Goal: Information Seeking & Learning: Learn about a topic

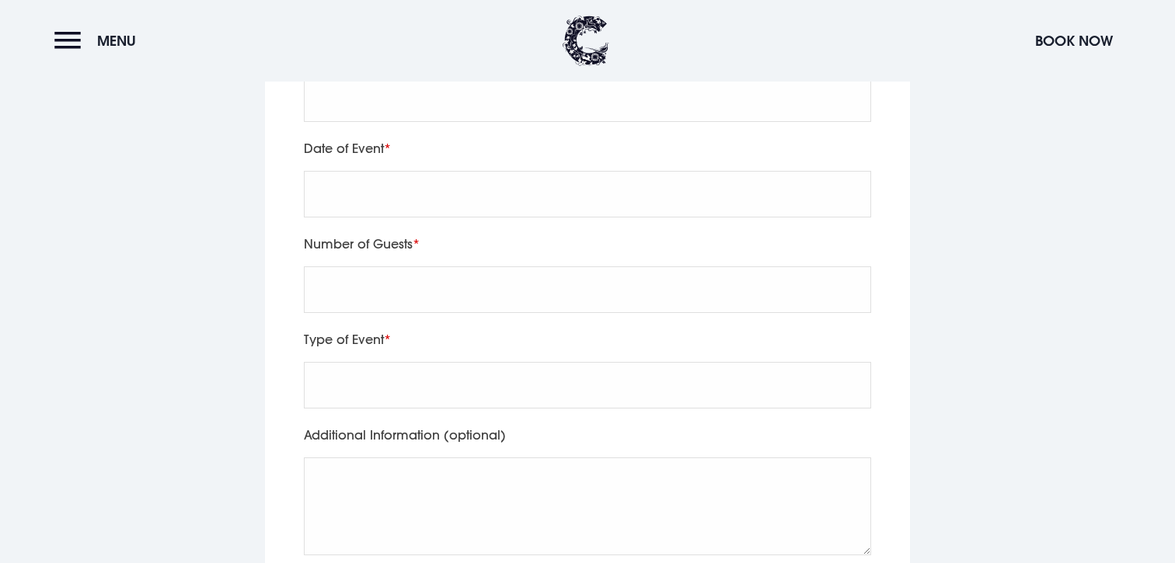
scroll to position [3530, 0]
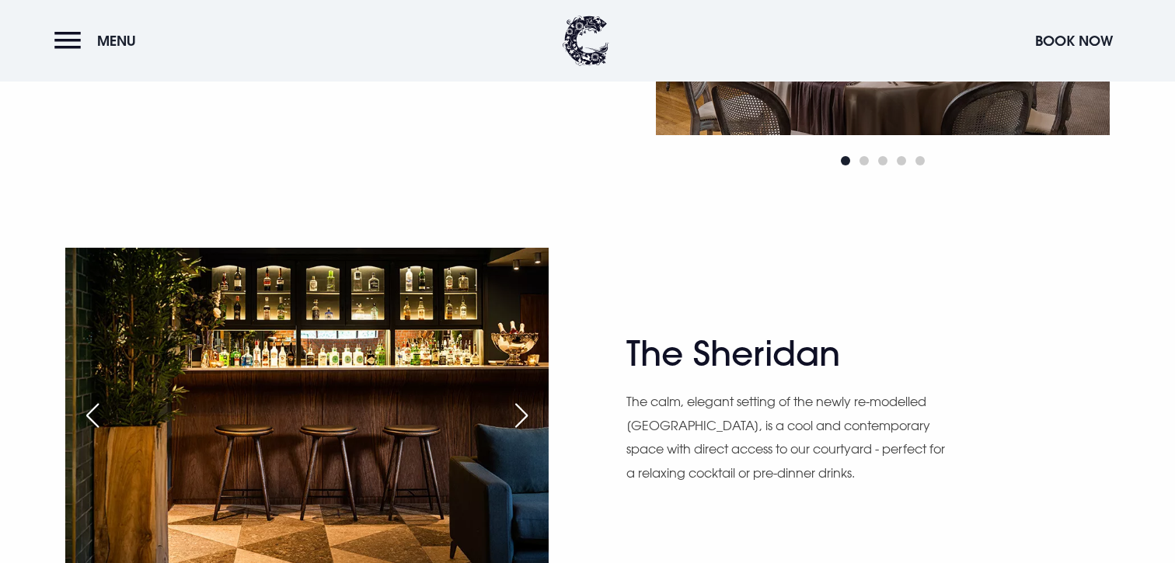
scroll to position [2121, 0]
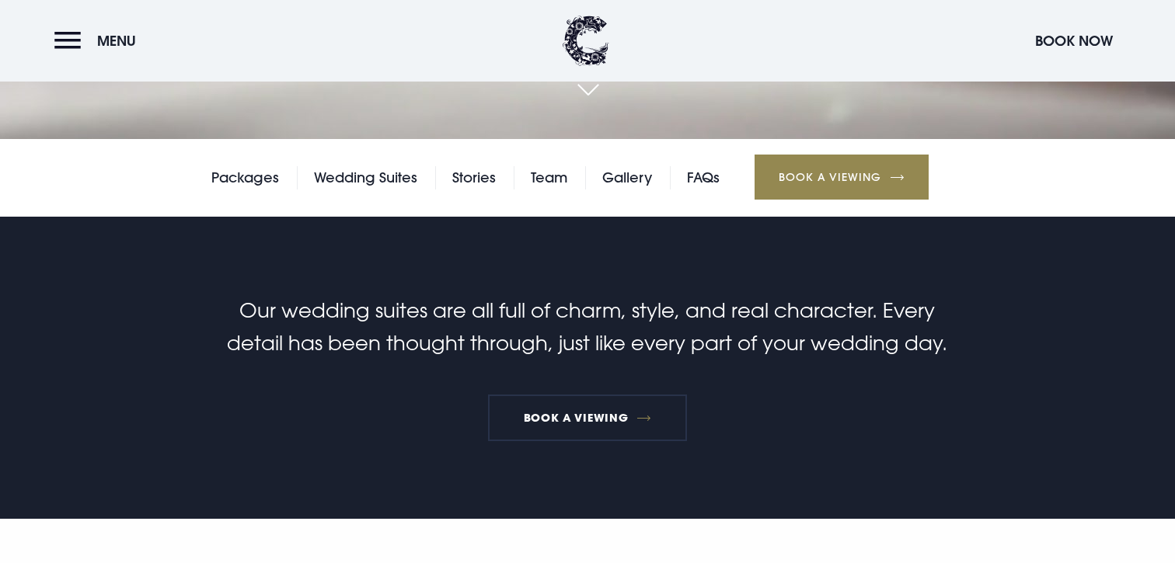
scroll to position [927, 0]
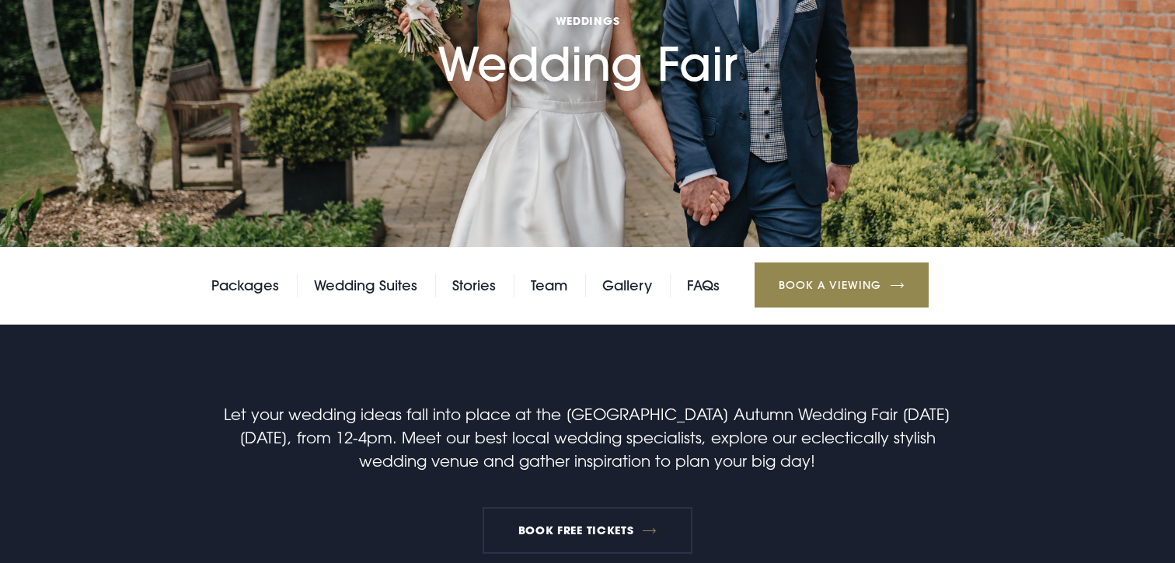
scroll to position [813, 0]
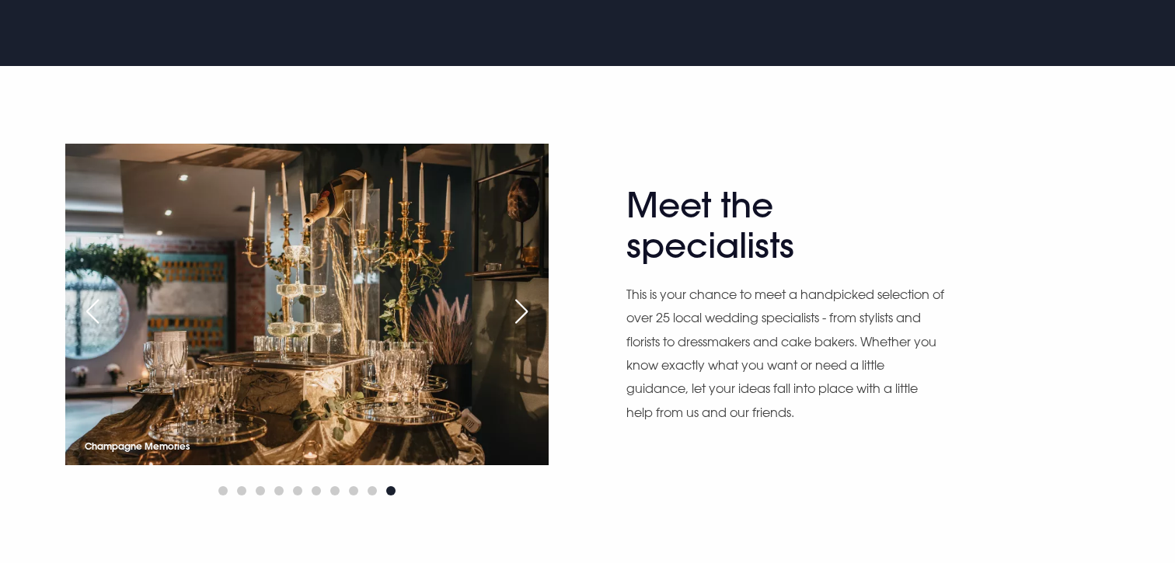
scroll to position [1288, 0]
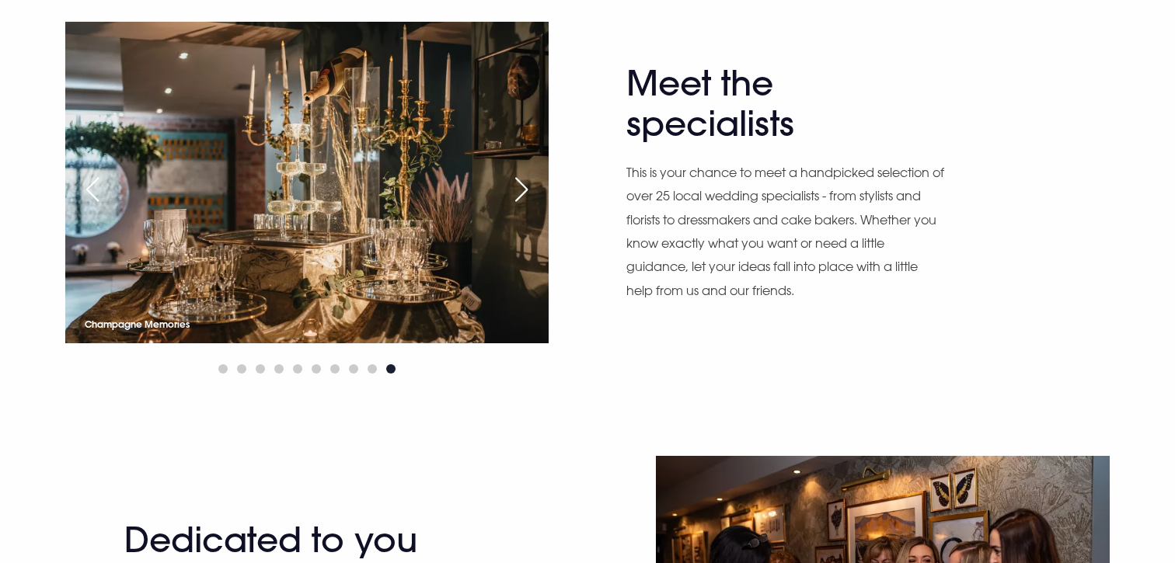
scroll to position [1002, 0]
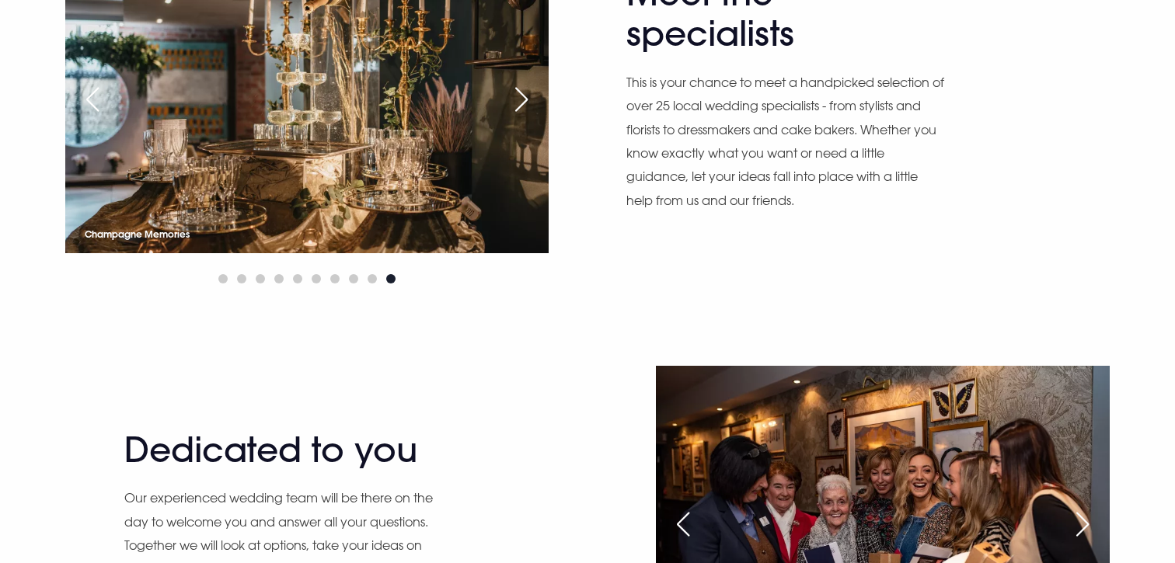
scroll to position [1530, 0]
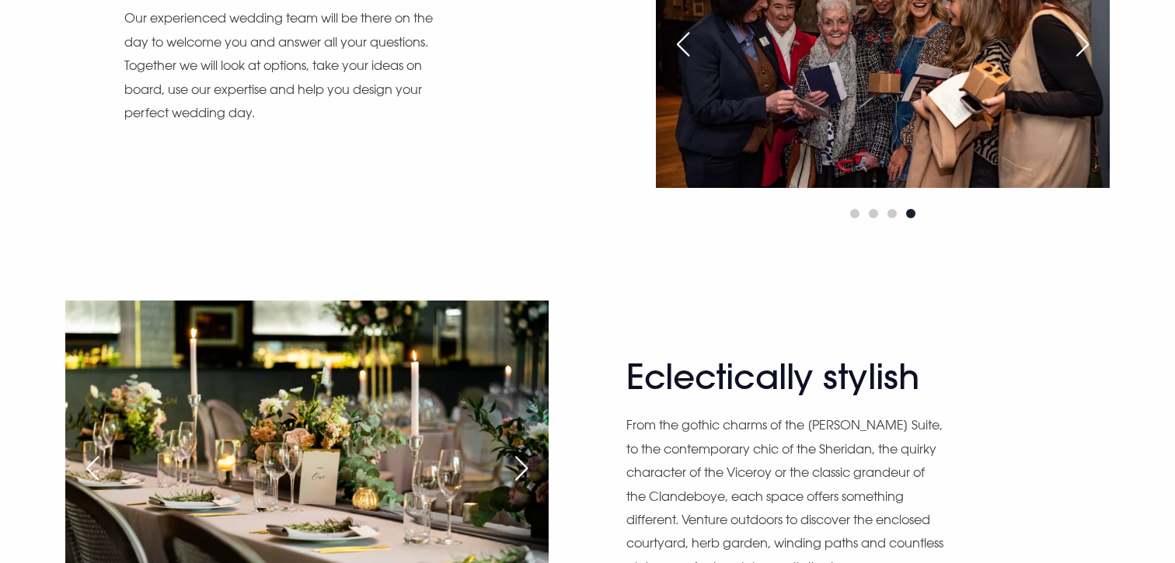
scroll to position [1987, 0]
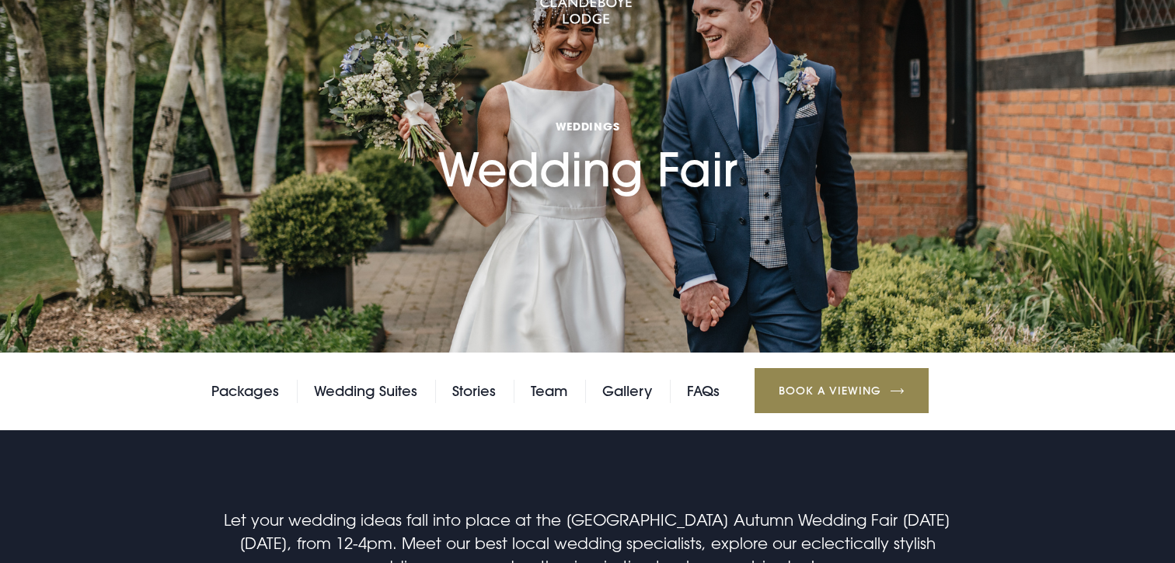
scroll to position [800, 0]
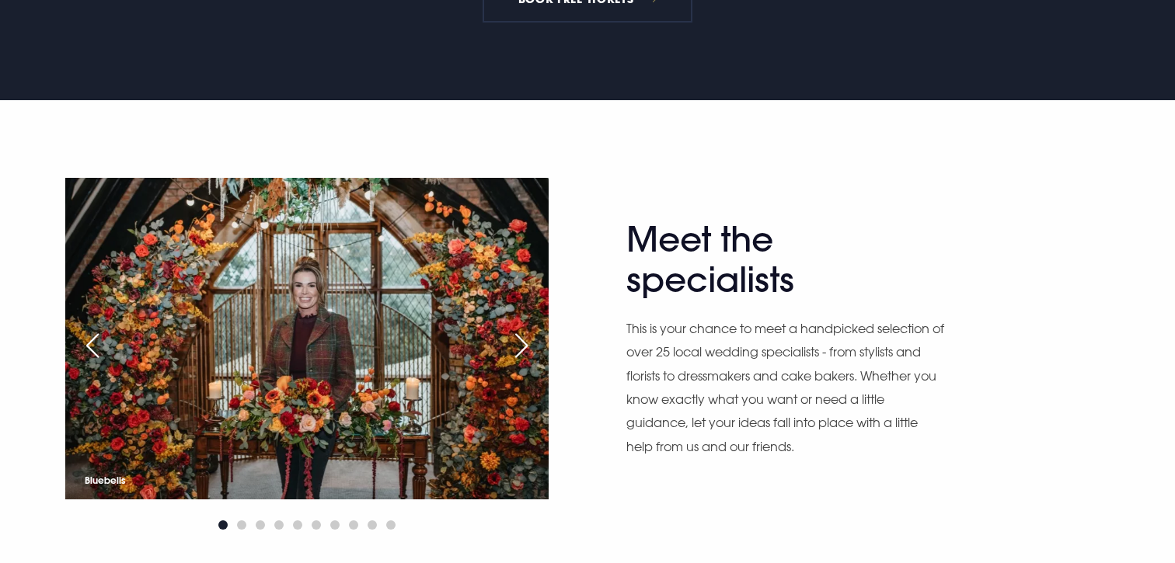
scroll to position [1267, 0]
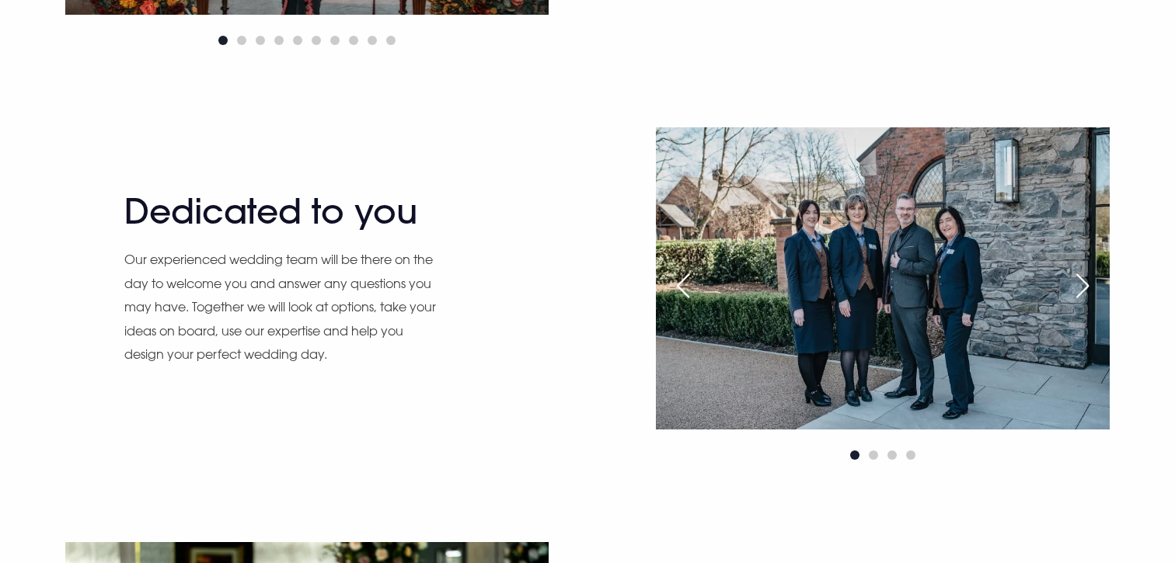
scroll to position [1764, 0]
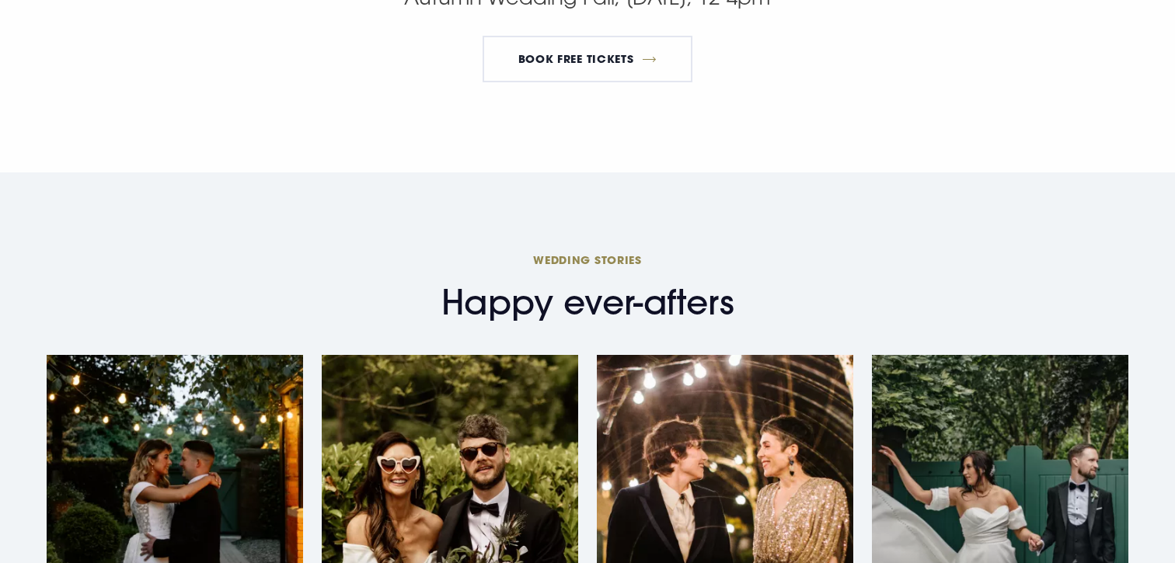
scroll to position [3459, 0]
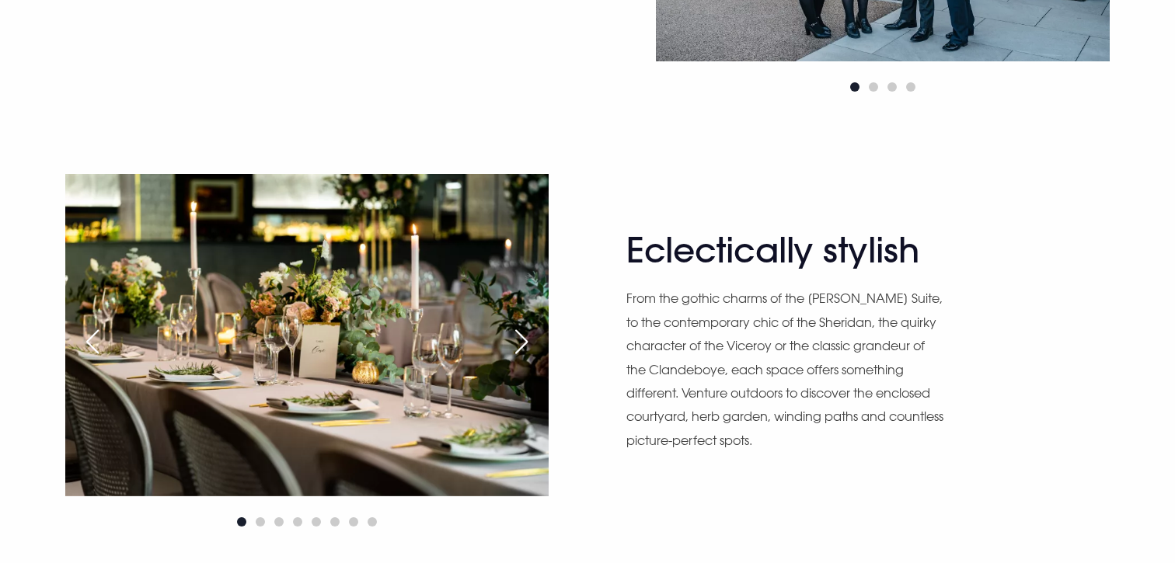
scroll to position [2097, 0]
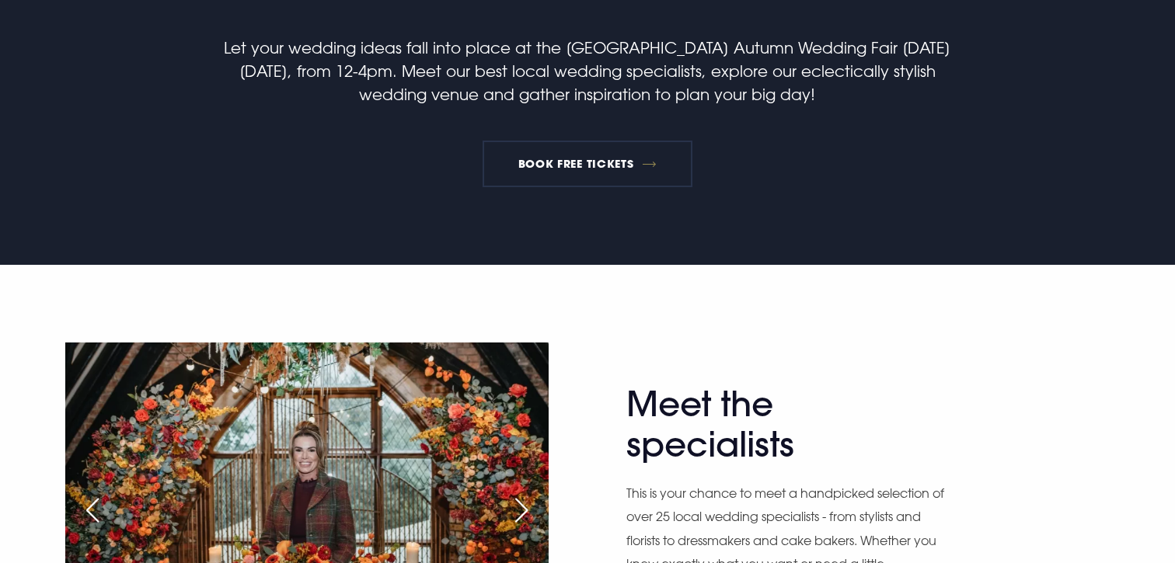
scroll to position [1188, 0]
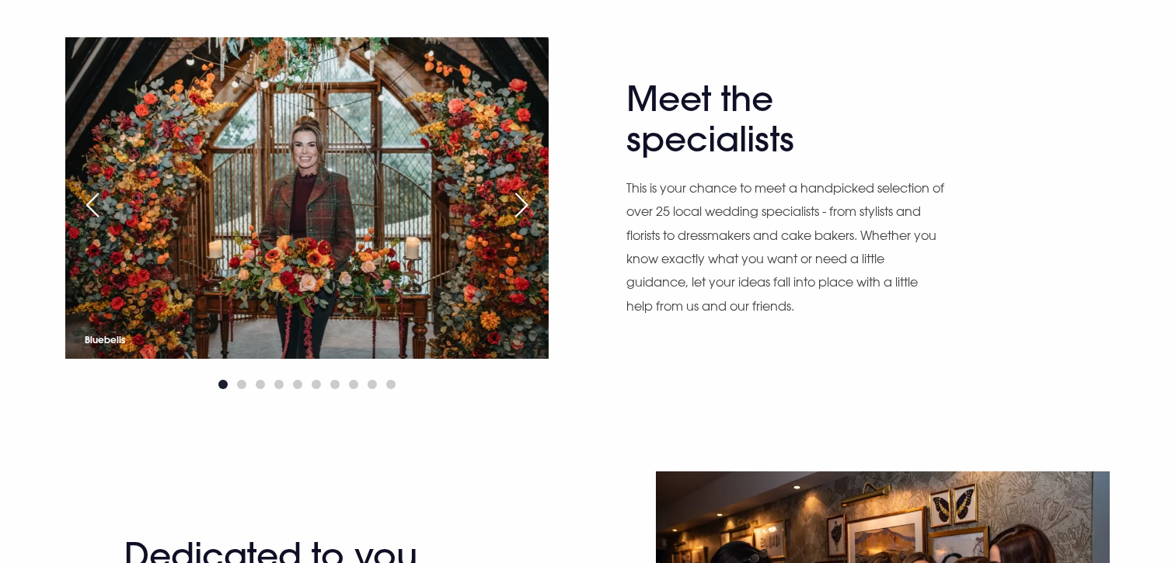
scroll to position [1637, 0]
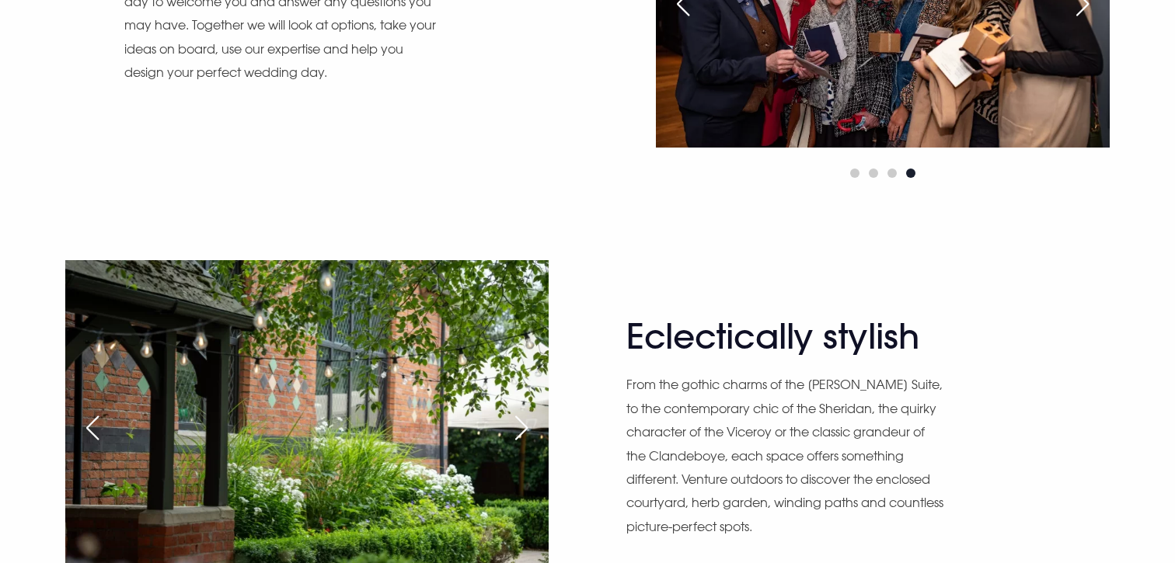
scroll to position [2029, 0]
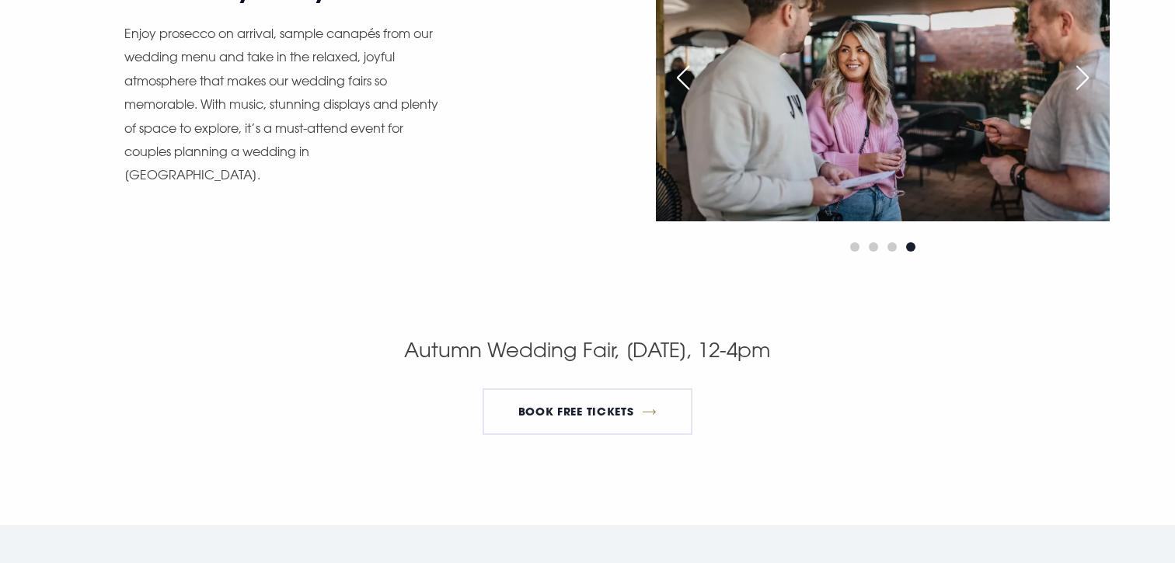
scroll to position [2810, 0]
